Goal: Task Accomplishment & Management: Use online tool/utility

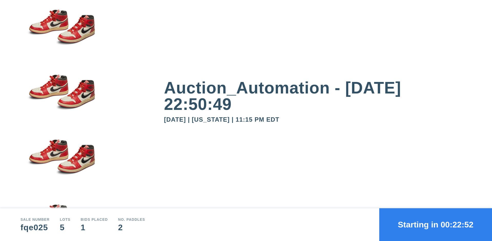
click at [436, 225] on button "Starting in 00:22:52" at bounding box center [436, 225] width 113 height 33
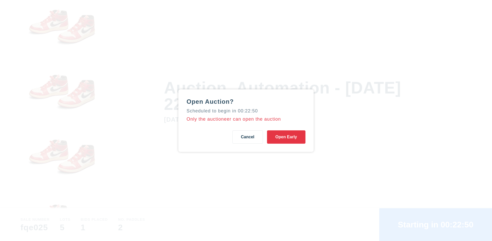
click at [286, 137] on button "Open Early" at bounding box center [286, 137] width 38 height 13
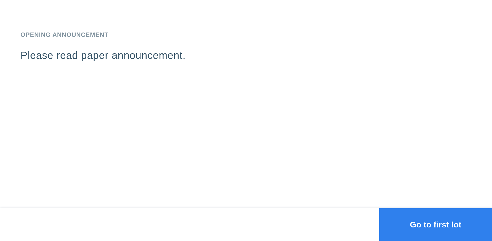
click at [436, 225] on button "Go to first lot" at bounding box center [436, 225] width 113 height 33
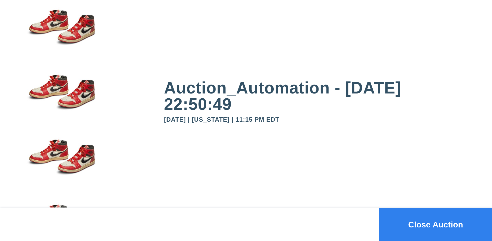
click at [436, 225] on button "Close Auction" at bounding box center [436, 225] width 113 height 33
